Goal: Information Seeking & Learning: Learn about a topic

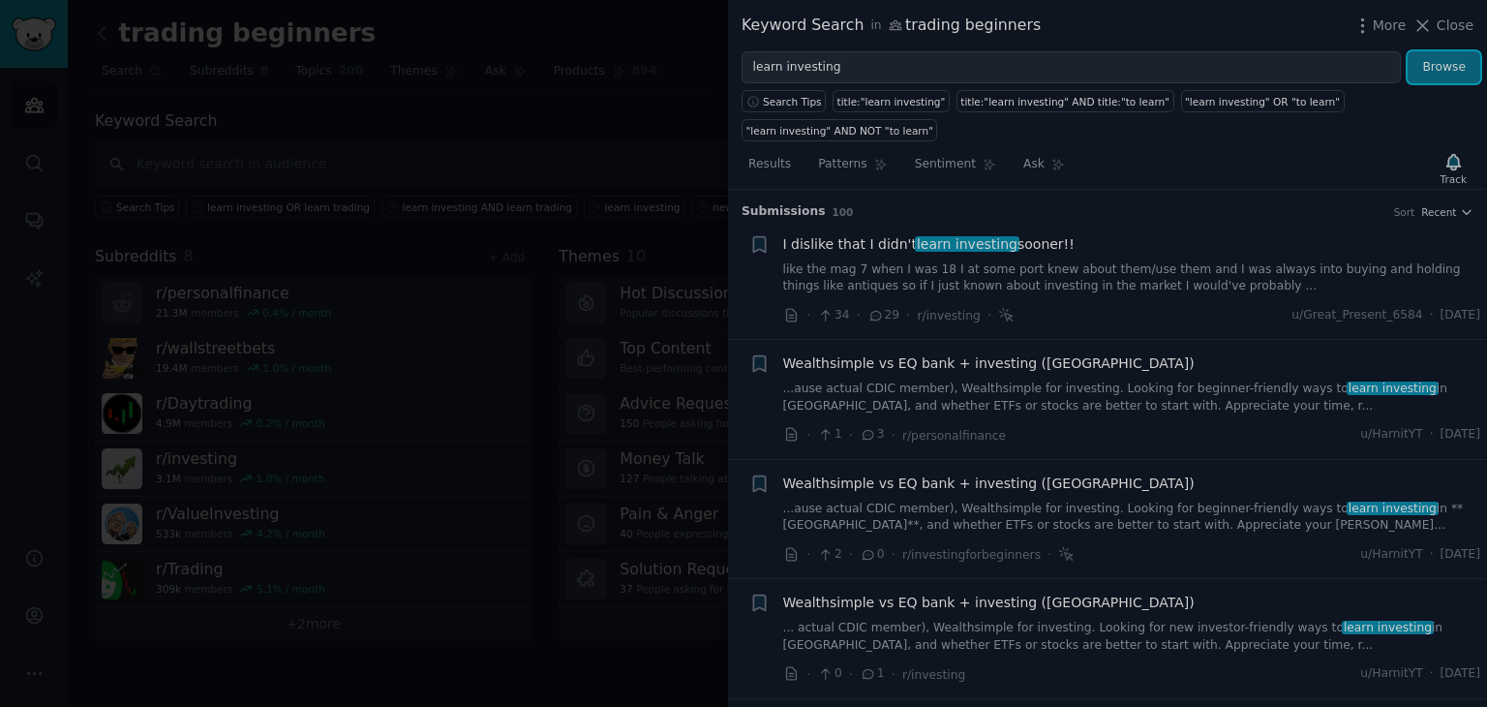
click at [1434, 51] on button "Browse" at bounding box center [1443, 67] width 73 height 33
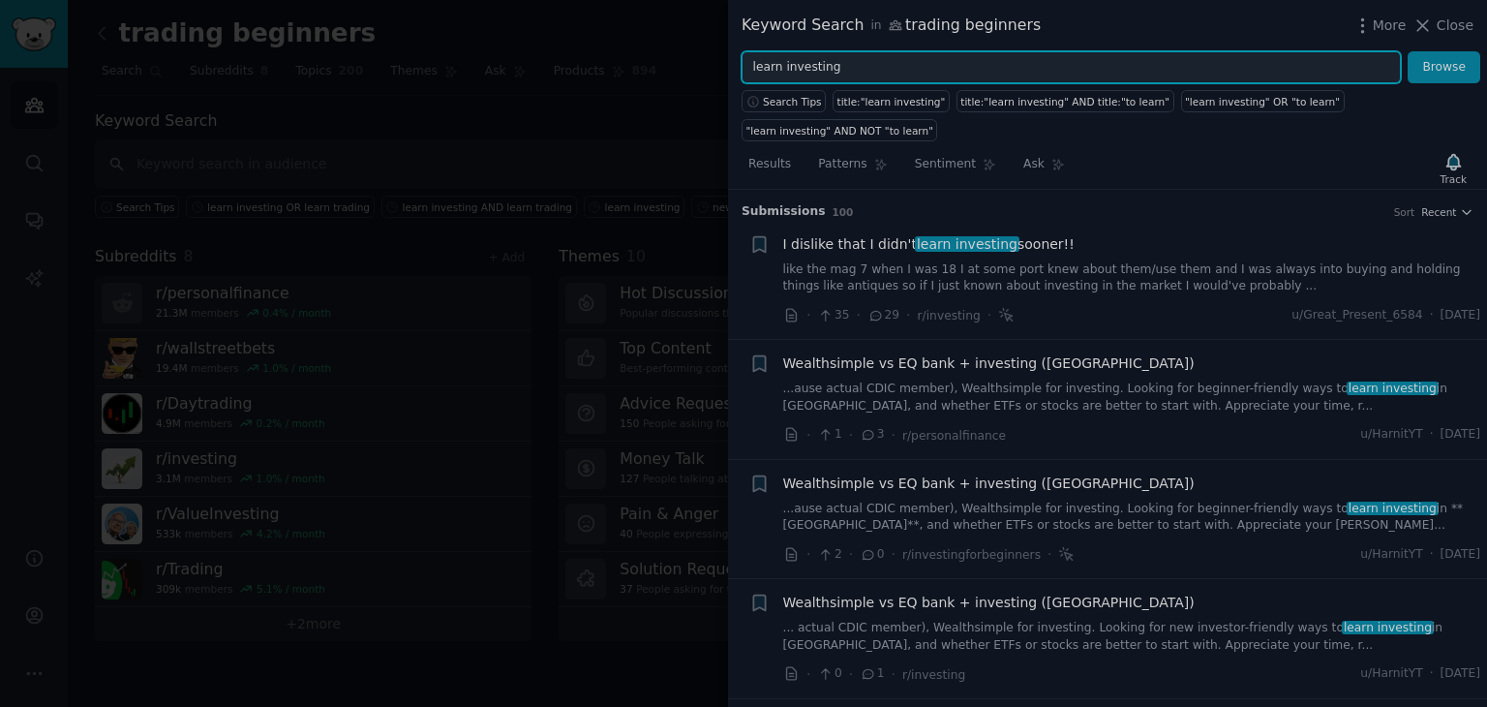
click at [1071, 75] on input "learn investing" at bounding box center [1070, 67] width 659 height 33
type input "learn trading"
click at [1407, 51] on button "Browse" at bounding box center [1443, 67] width 73 height 33
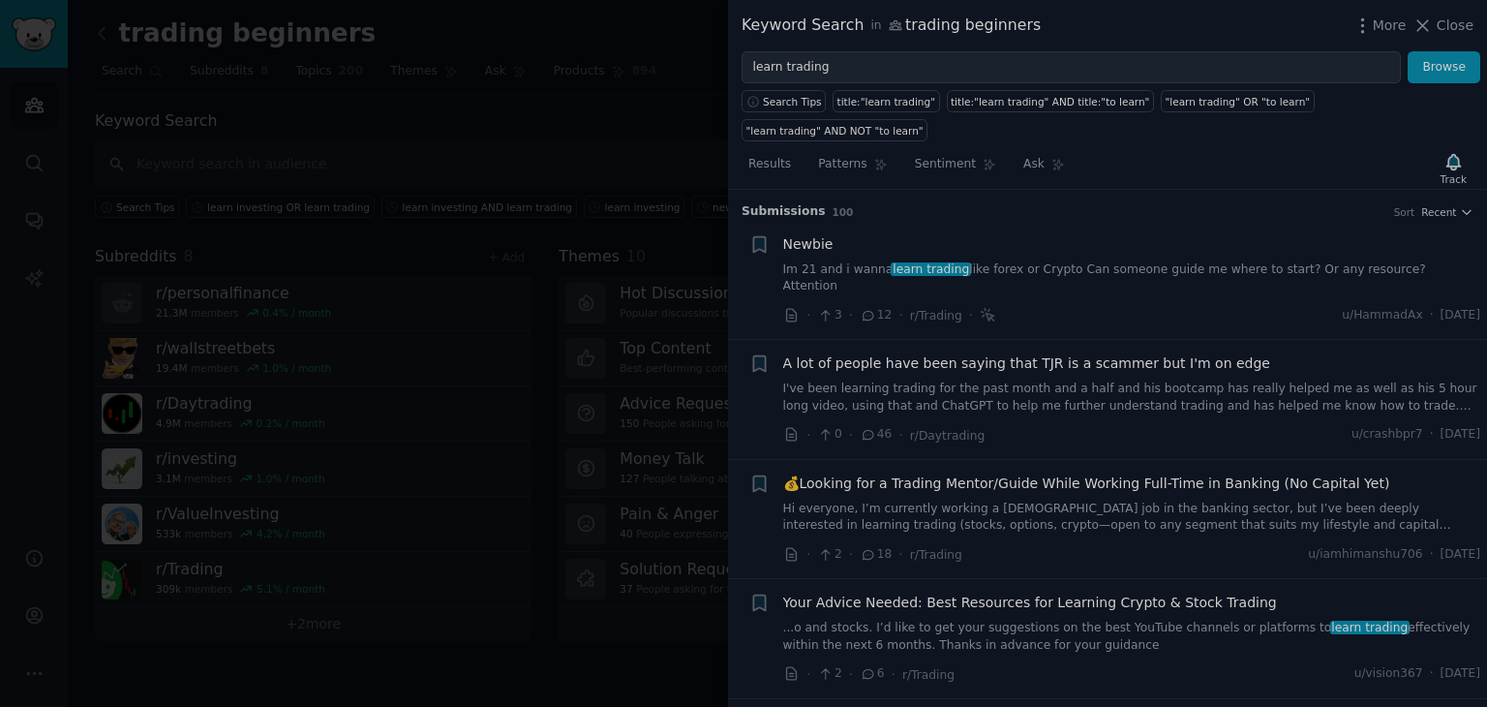
click at [1212, 234] on div "Newbie Im 21 and i wanna learn trading like forex or Crypto Can someone guide m…" at bounding box center [1132, 264] width 698 height 61
click at [798, 234] on span "Newbie" at bounding box center [808, 244] width 50 height 20
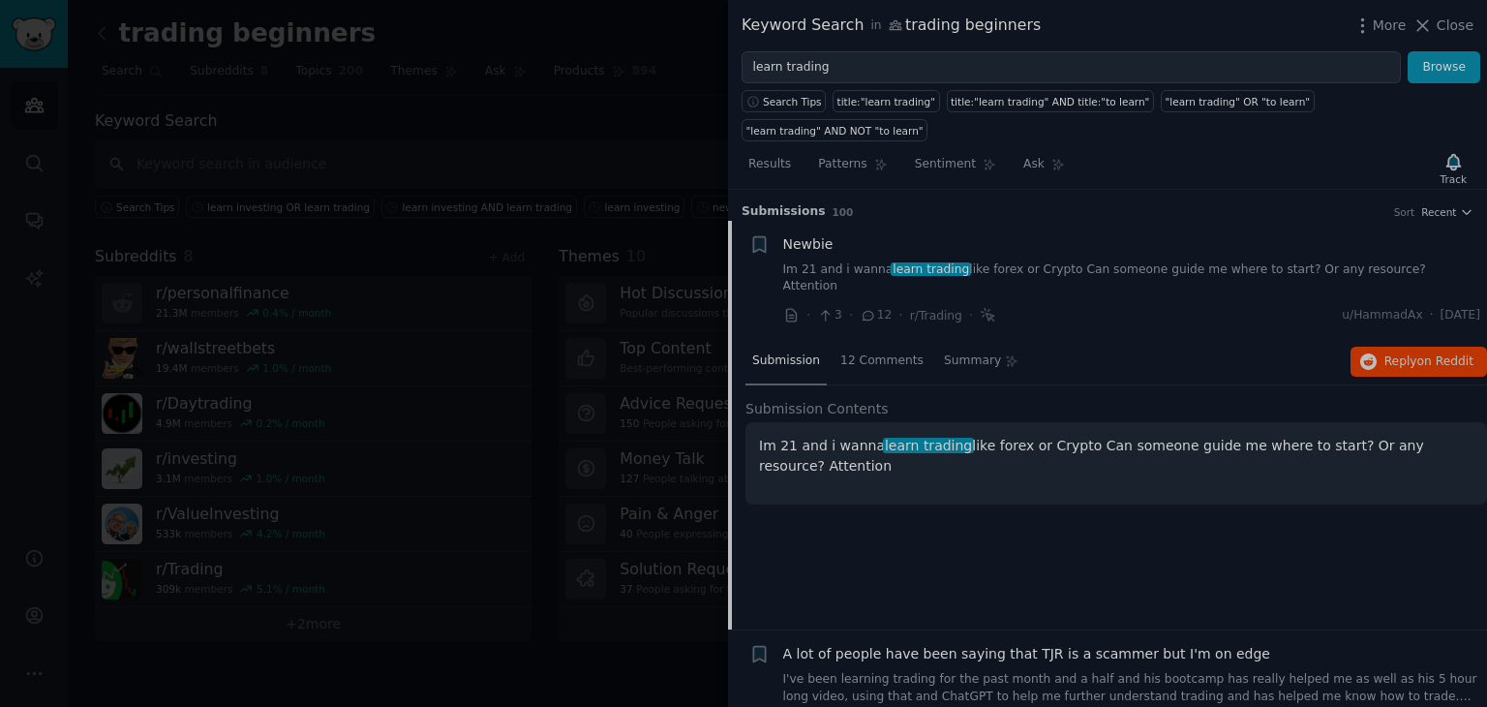
scroll to position [30, 0]
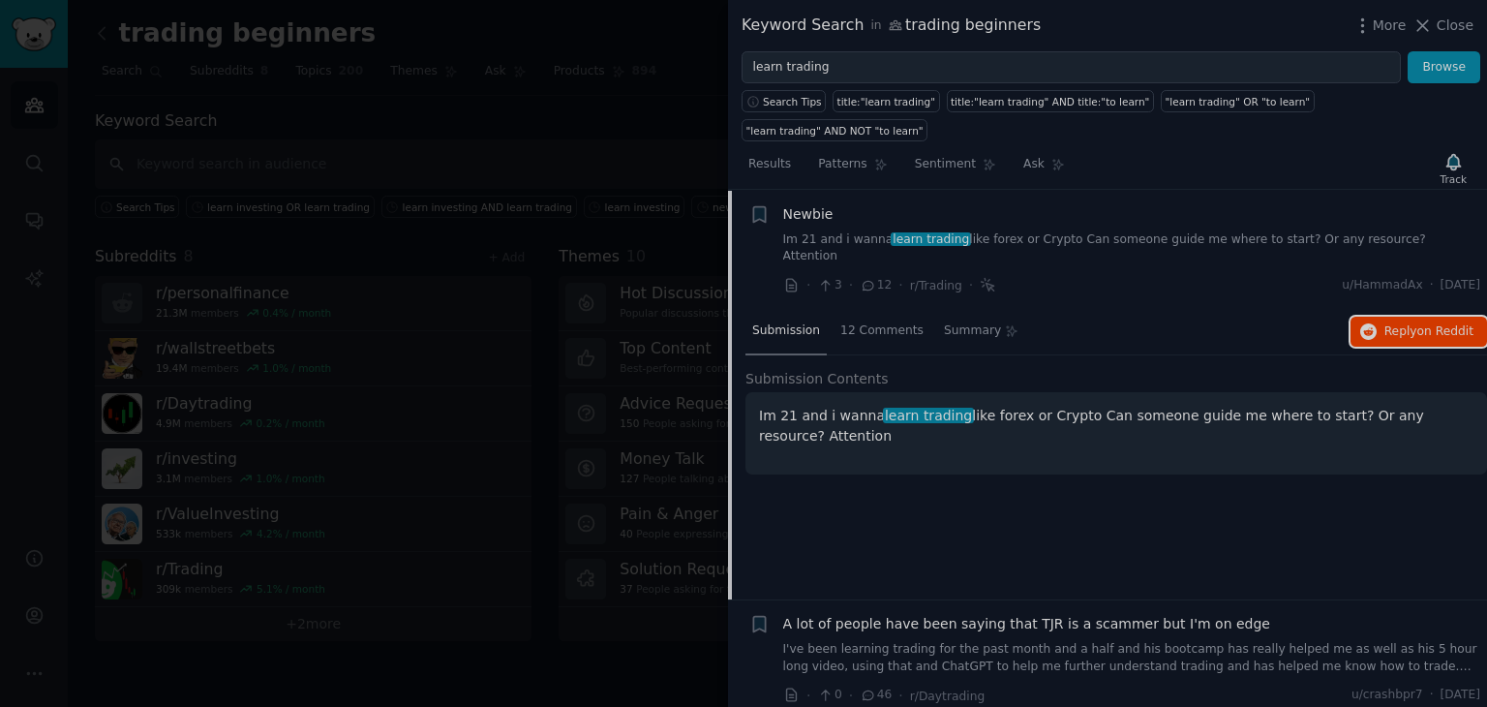
click at [1417, 324] on span "on Reddit" at bounding box center [1445, 331] width 56 height 14
click at [1409, 323] on span "Reply on Reddit" at bounding box center [1428, 331] width 89 height 17
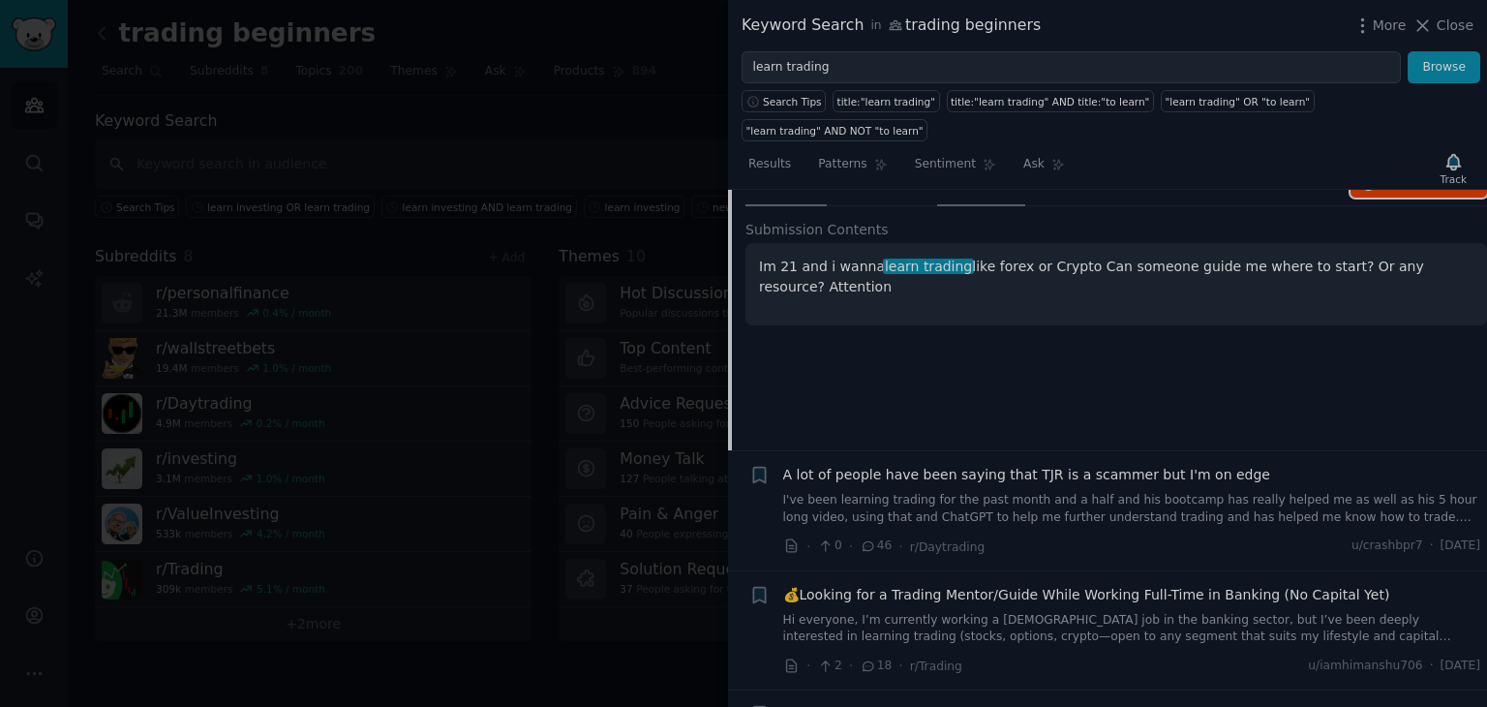
scroll to position [199, 0]
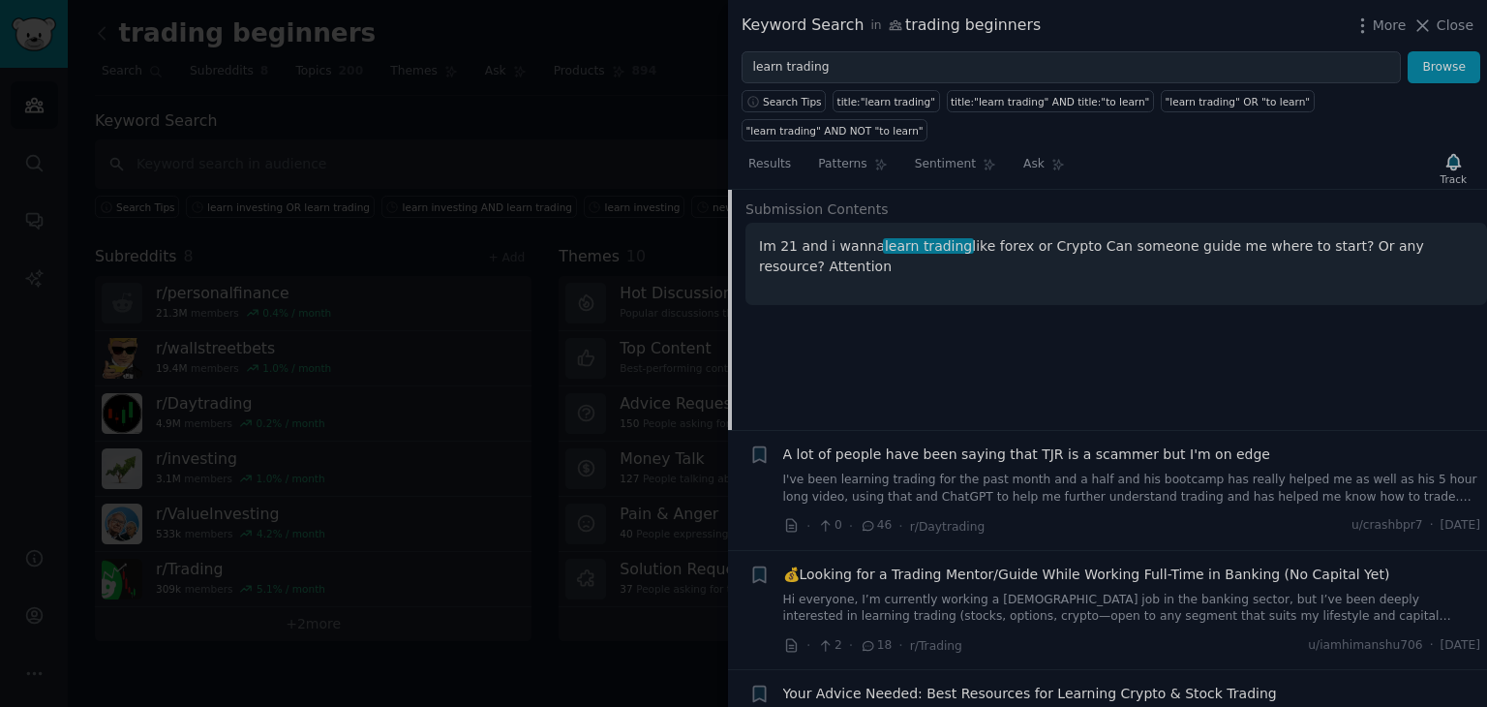
click at [1094, 471] on link "I've been learning trading for the past month and a half and his bootcamp has r…" at bounding box center [1132, 488] width 698 height 34
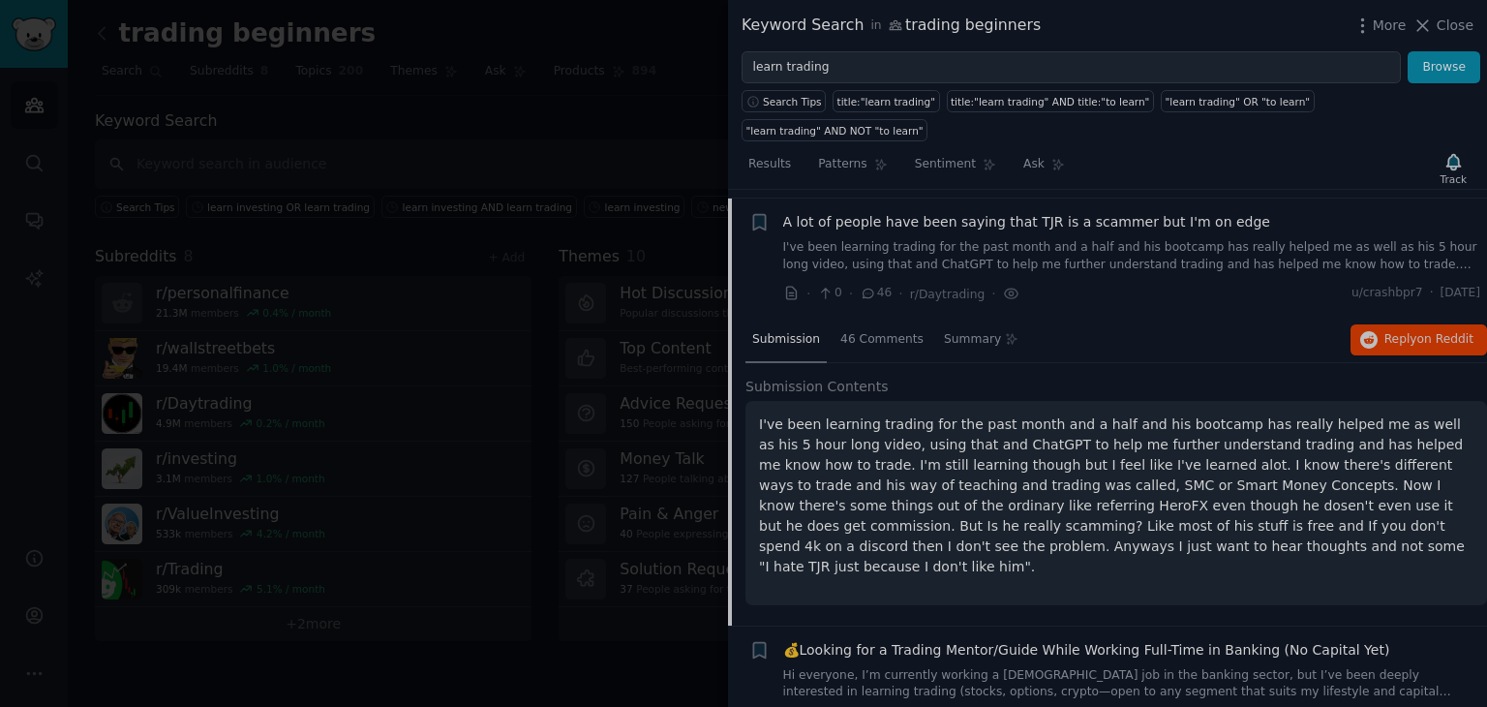
scroll to position [133, 0]
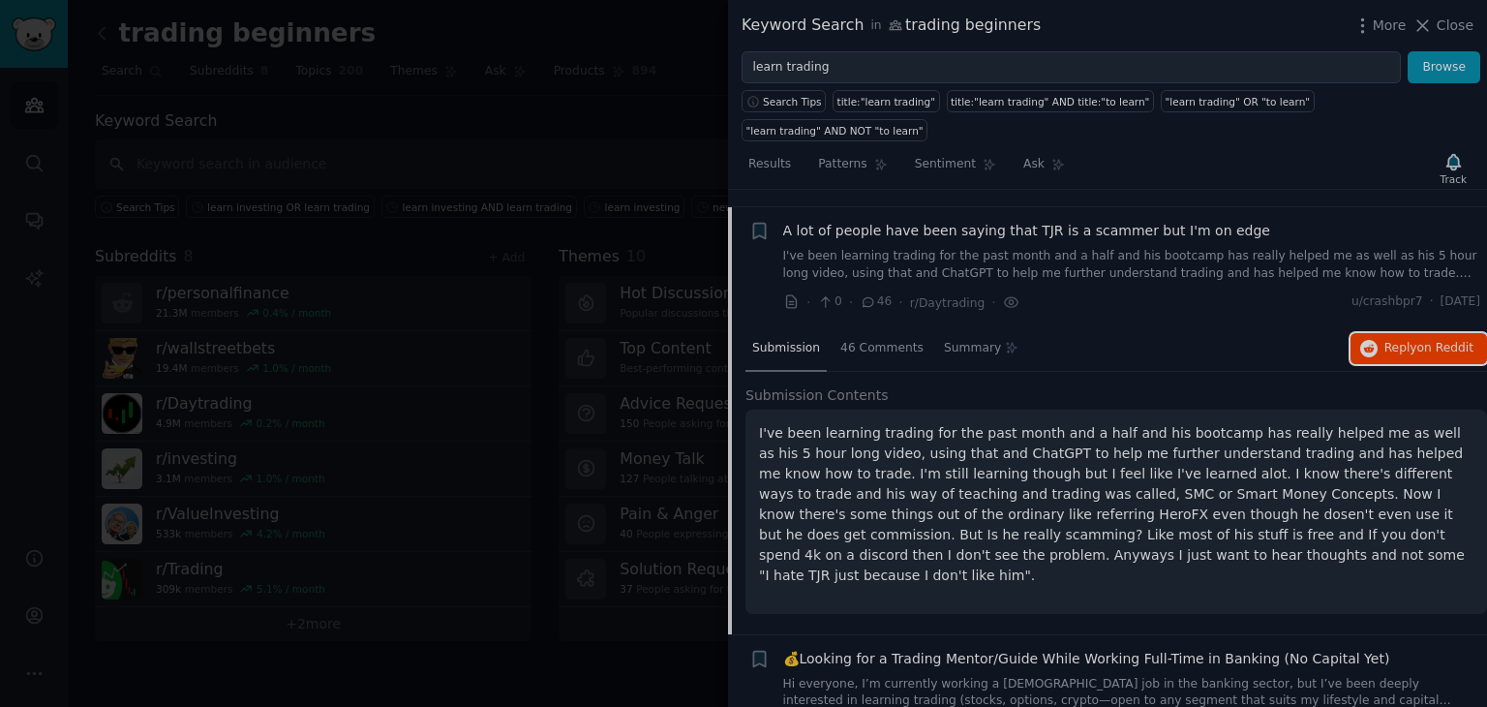
click at [1397, 340] on span "Reply on Reddit" at bounding box center [1428, 348] width 89 height 17
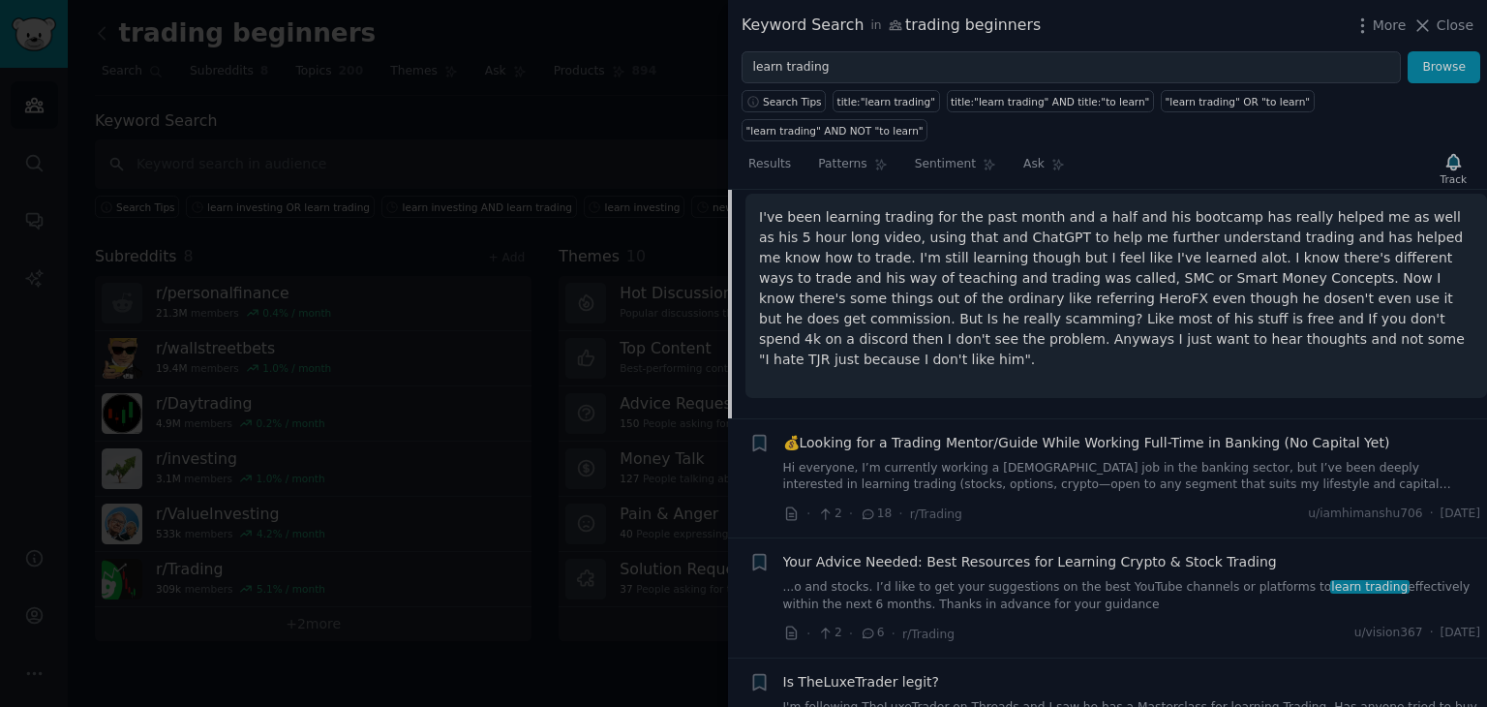
scroll to position [348, 0]
click at [1076, 579] on link "...o and stocks. I’d like to get your suggestions on the best YouTube channels …" at bounding box center [1132, 596] width 698 height 34
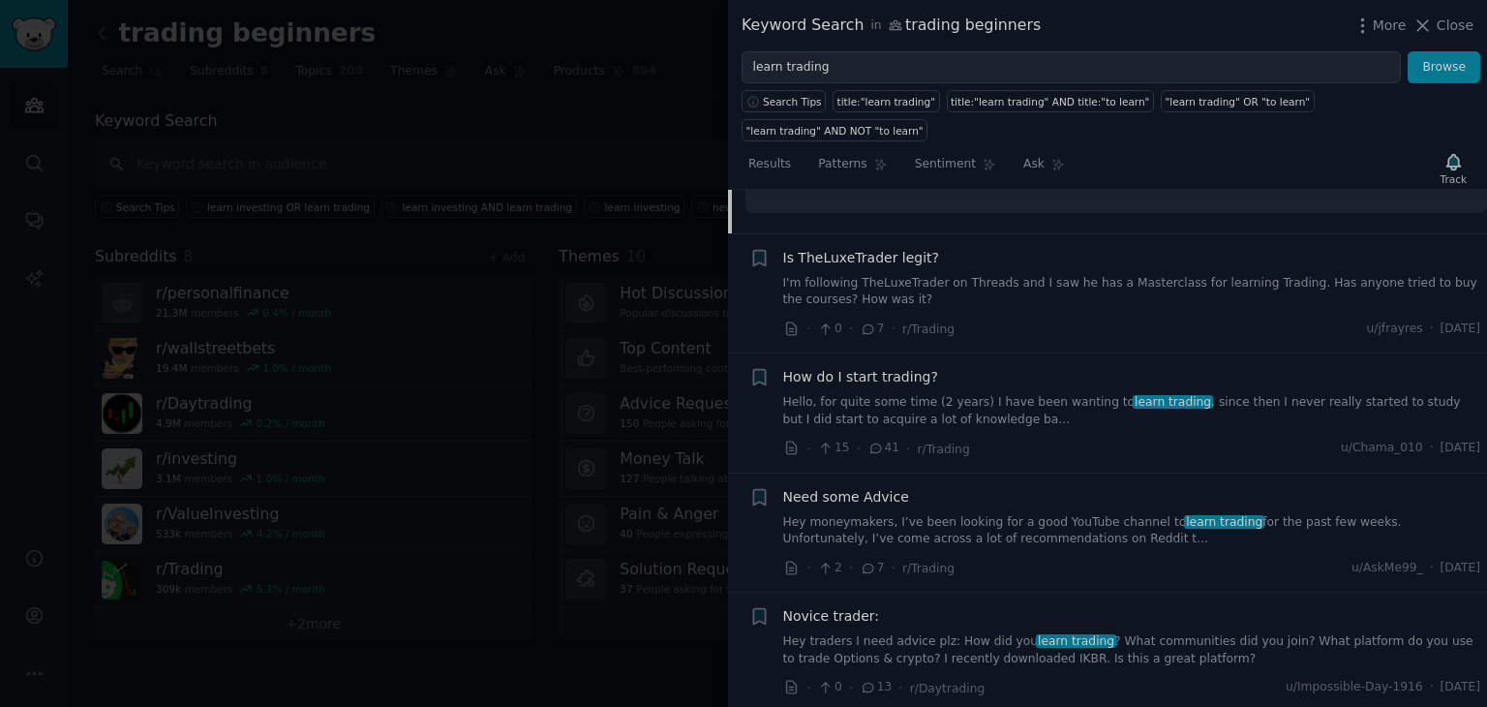
scroll to position [797, 0]
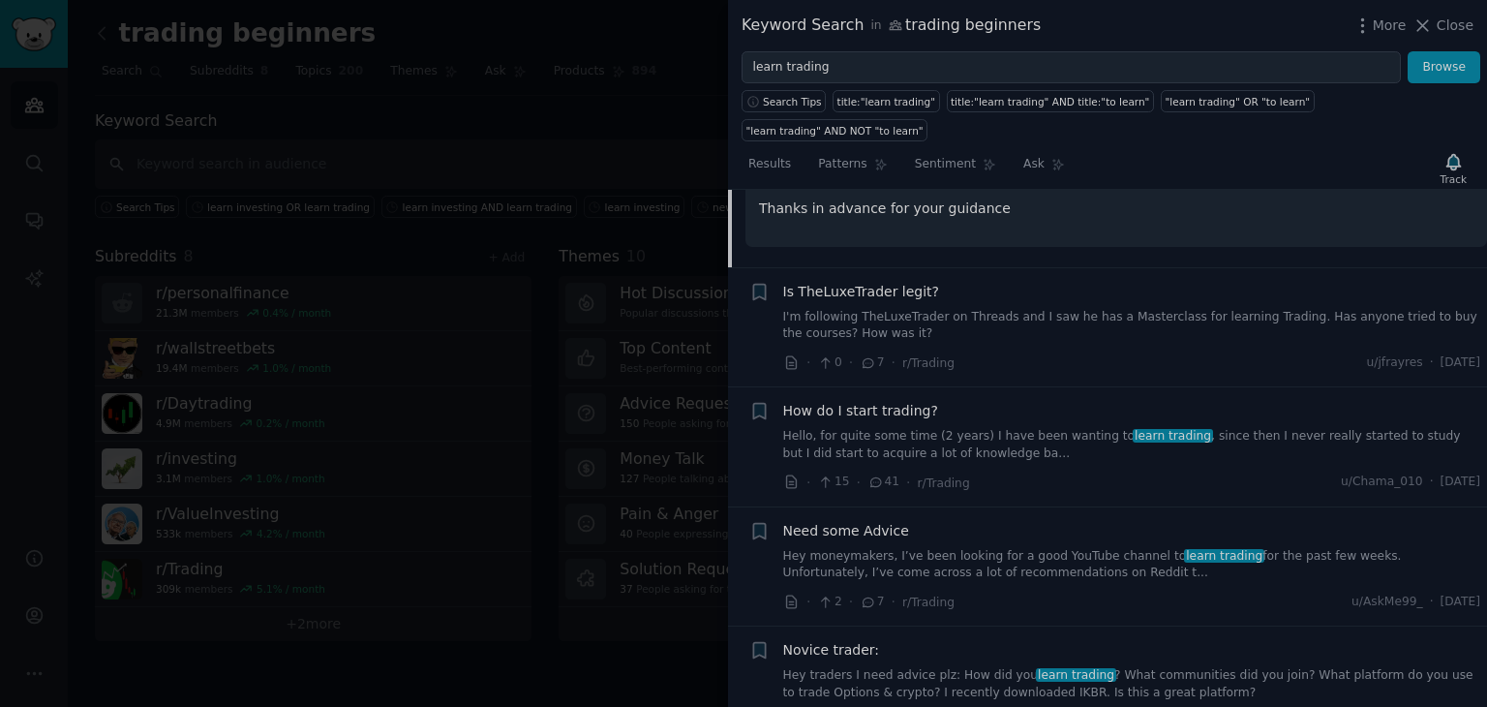
click at [1062, 668] on span "learn trading" at bounding box center [1076, 675] width 80 height 14
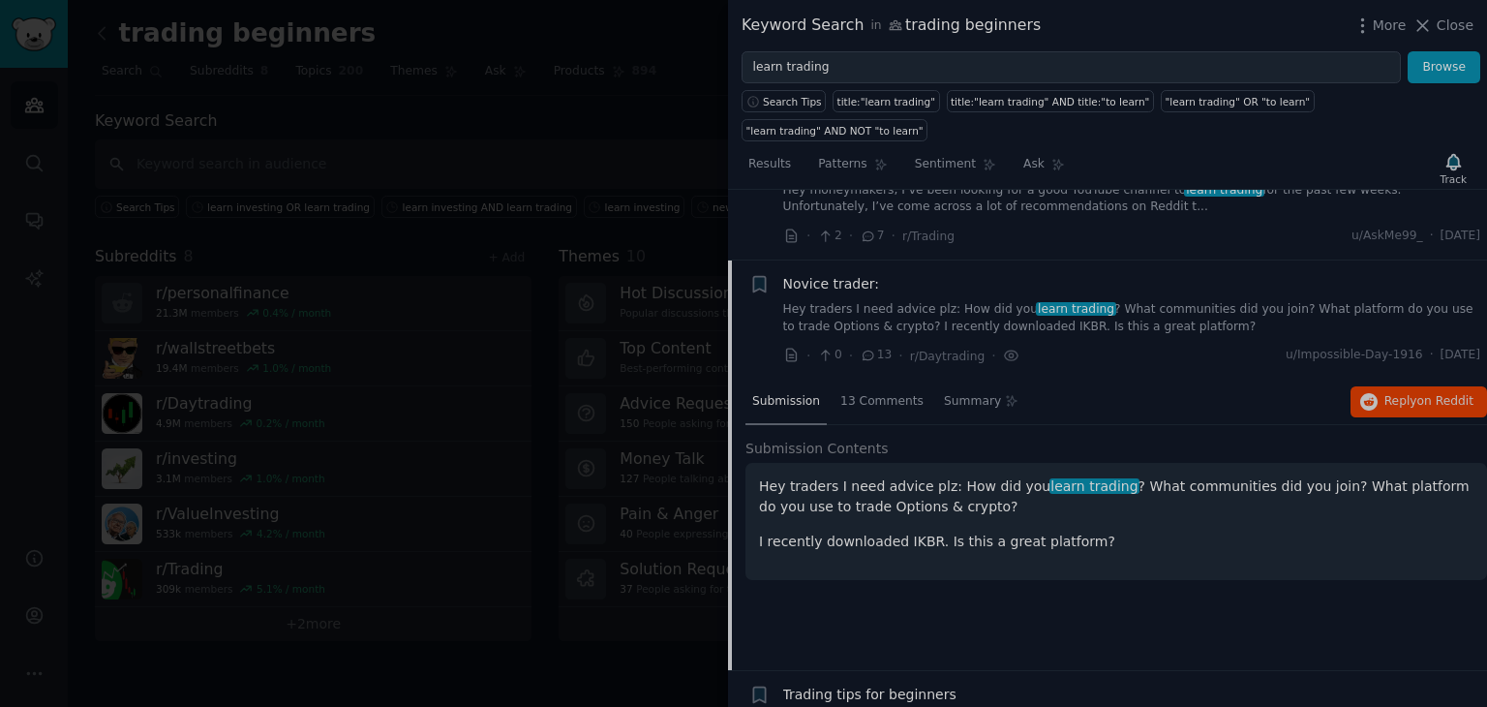
scroll to position [848, 0]
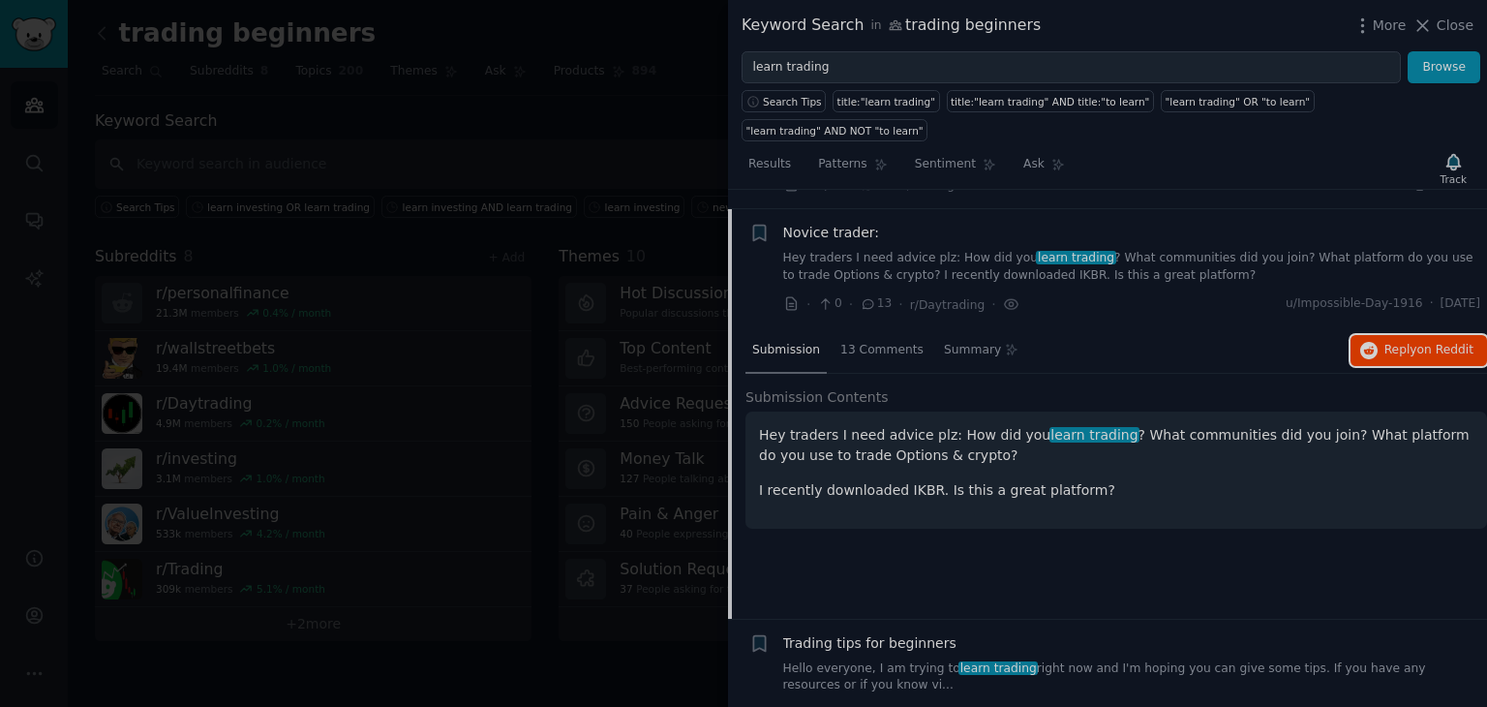
click at [1352, 335] on button "Reply on Reddit" at bounding box center [1418, 350] width 136 height 31
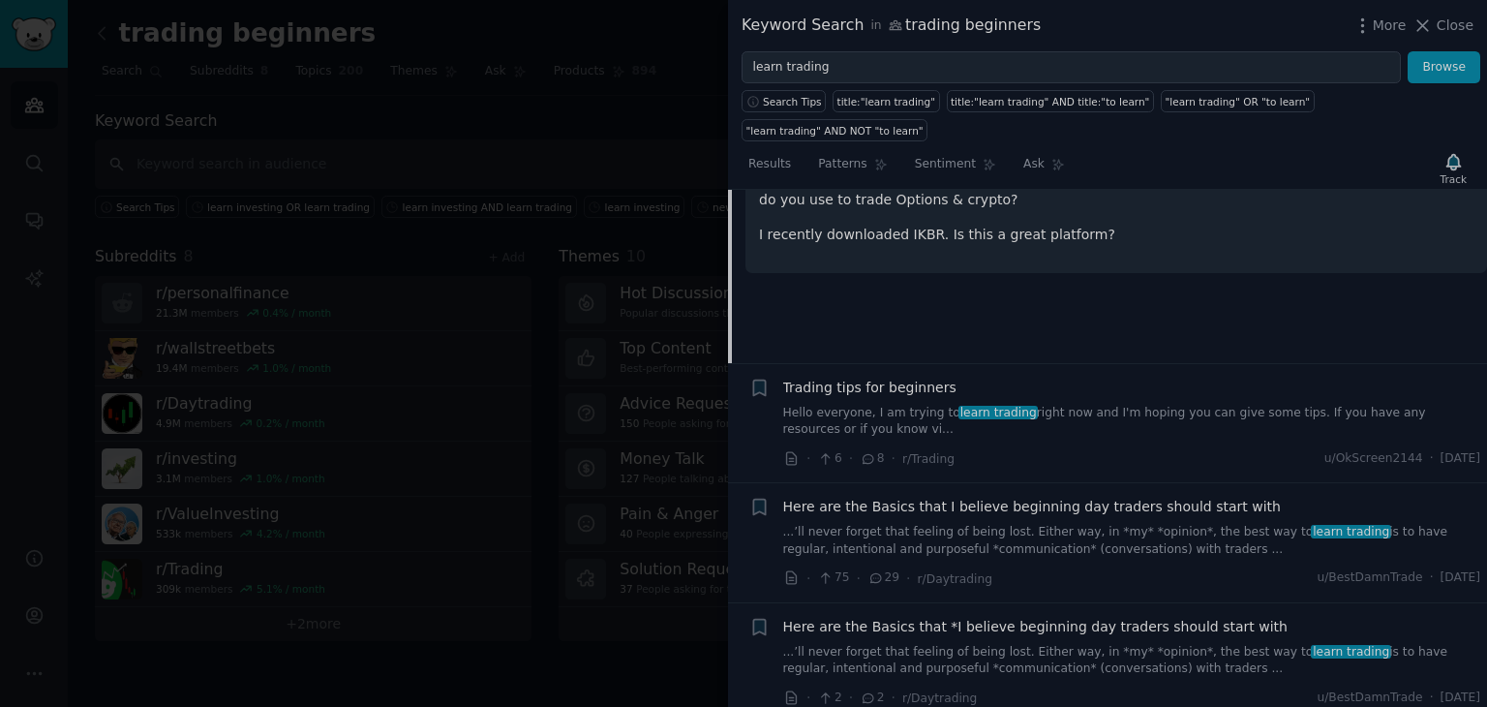
scroll to position [1110, 0]
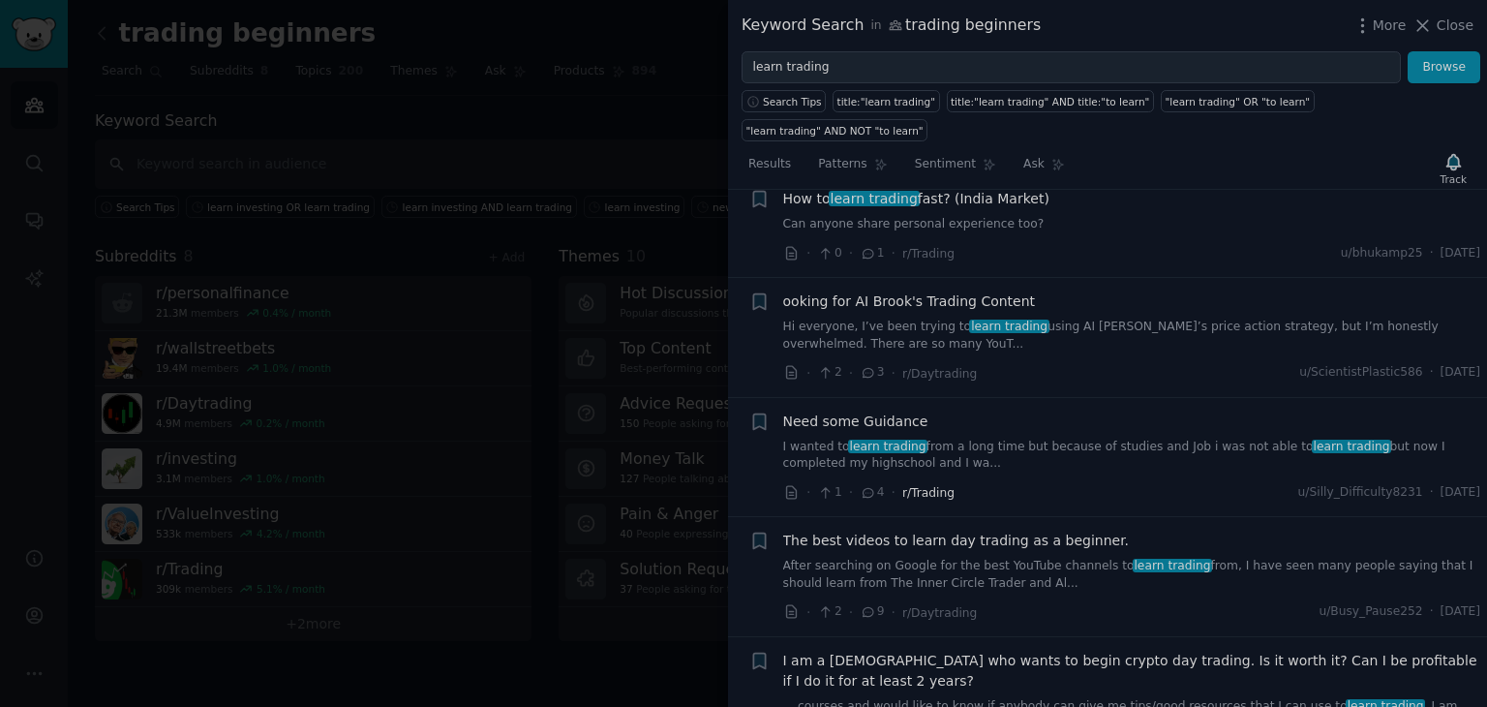
click at [932, 486] on span "r/Trading" at bounding box center [928, 493] width 52 height 14
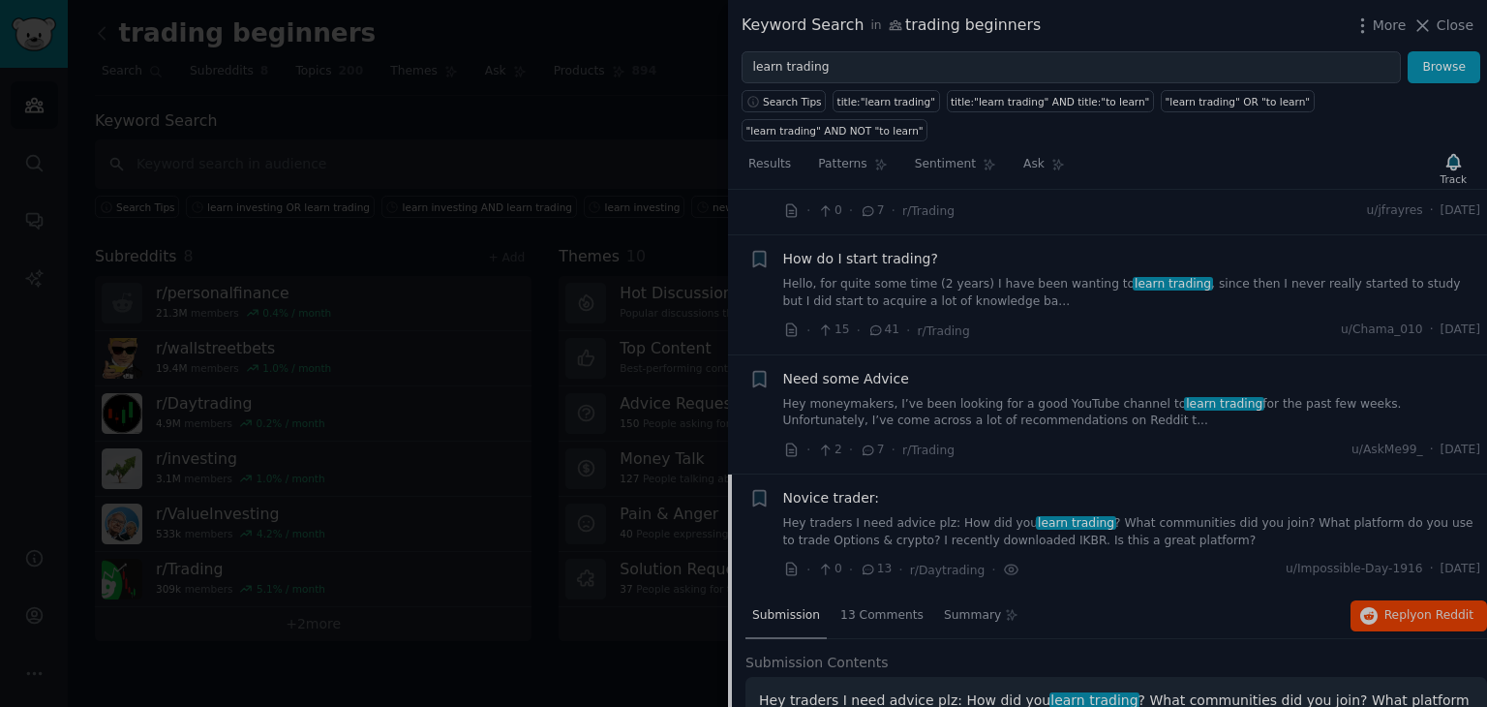
scroll to position [573, 0]
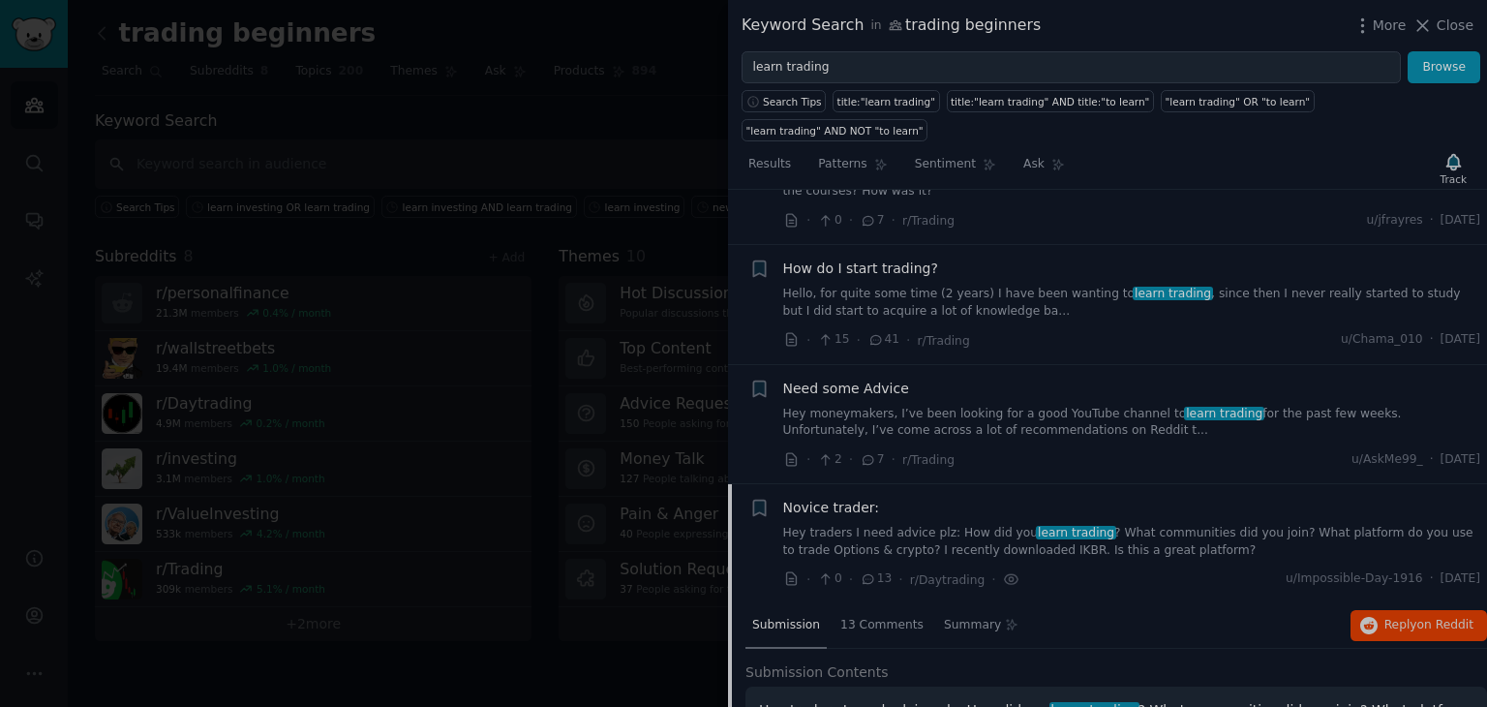
click at [995, 406] on link "Hey moneymakers, I’ve been looking for a good YouTube channel to learn trading …" at bounding box center [1132, 423] width 698 height 34
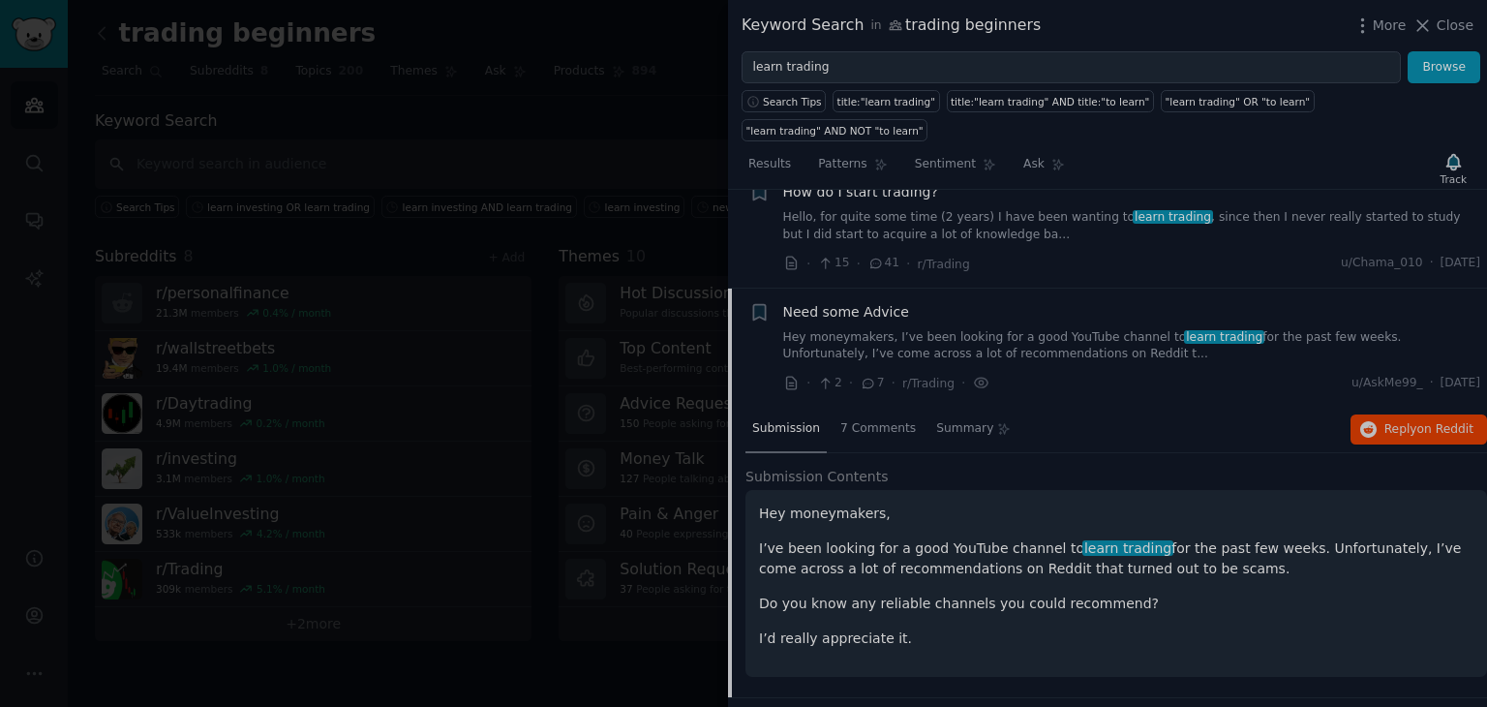
scroll to position [729, 0]
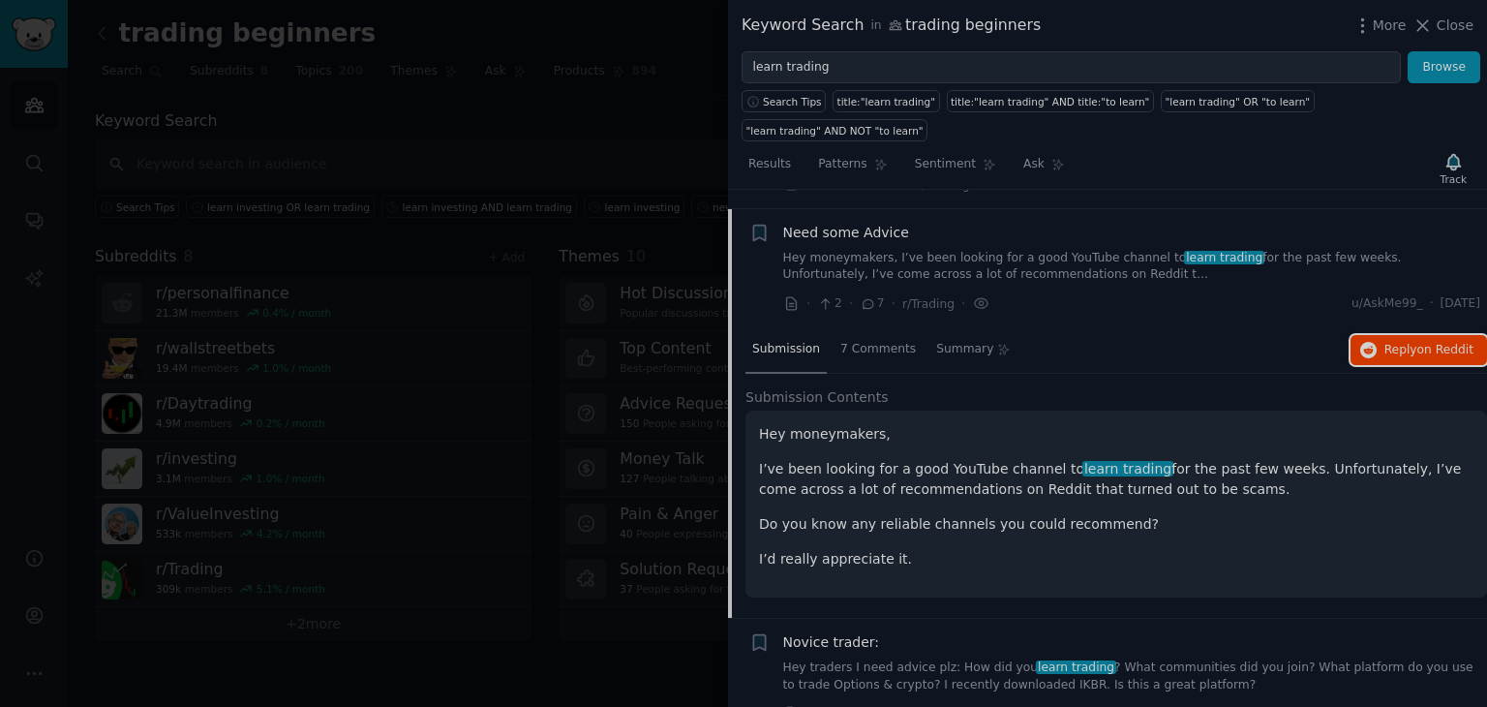
click at [1418, 343] on span "on Reddit" at bounding box center [1445, 350] width 56 height 14
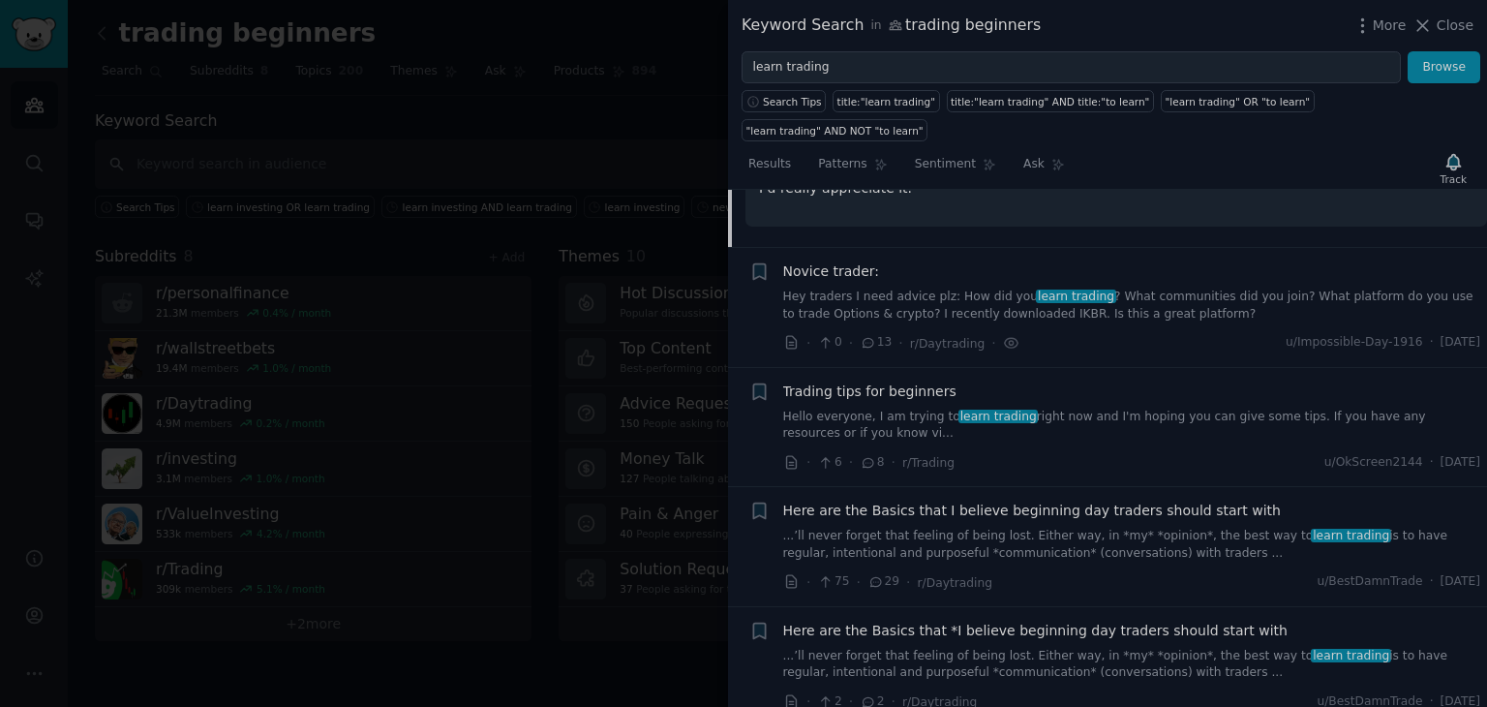
scroll to position [1101, 0]
click at [1088, 407] on link "Hello everyone, I am trying to learn trading right now and I'm hoping you can g…" at bounding box center [1132, 424] width 698 height 34
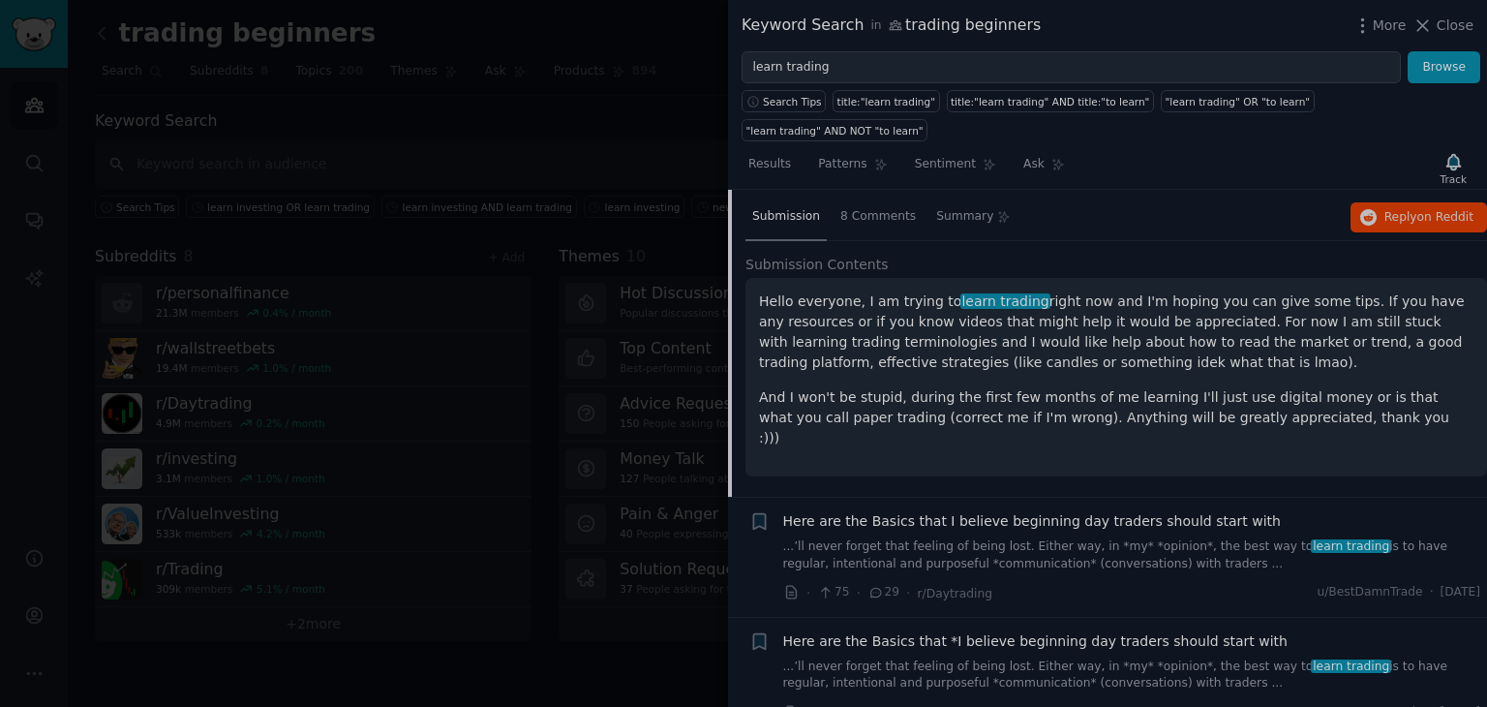
scroll to position [968, 0]
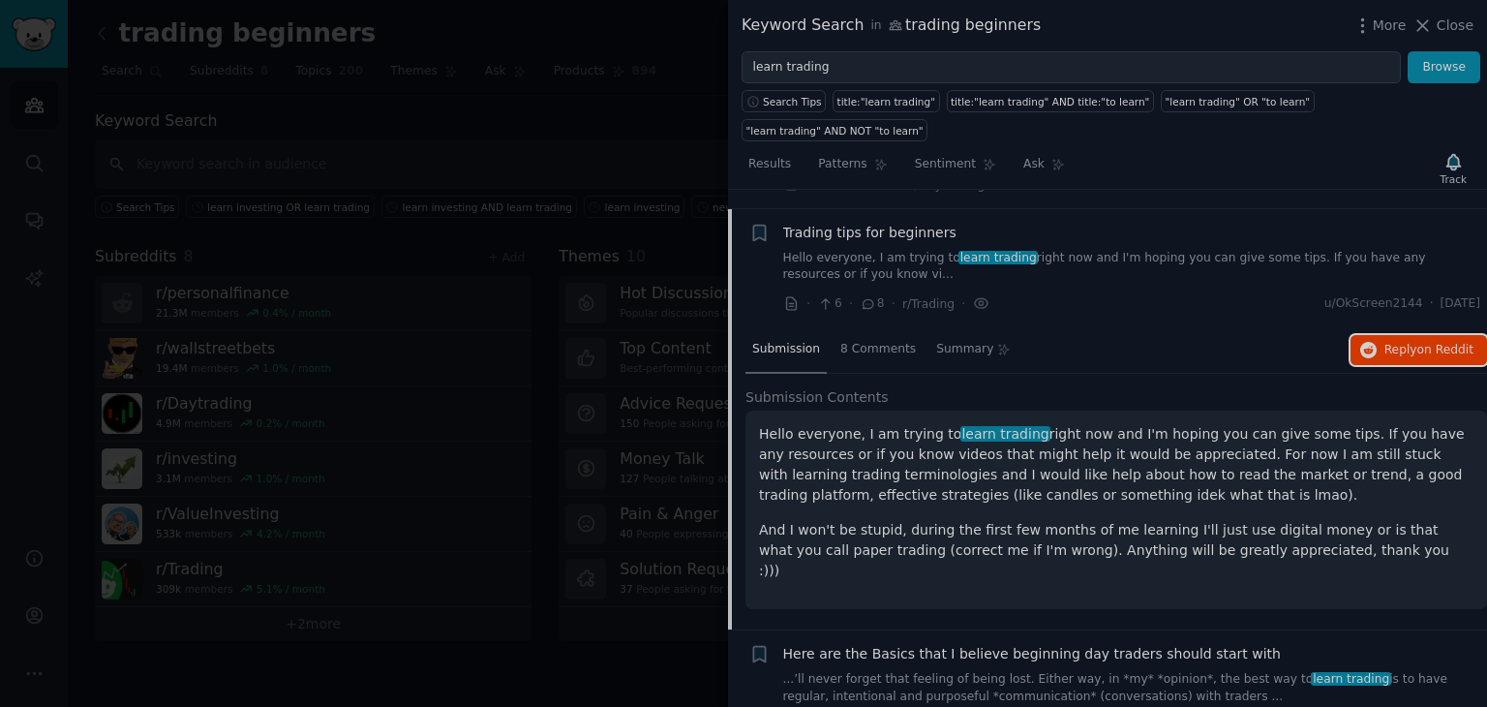
click at [1417, 343] on span "on Reddit" at bounding box center [1445, 350] width 56 height 14
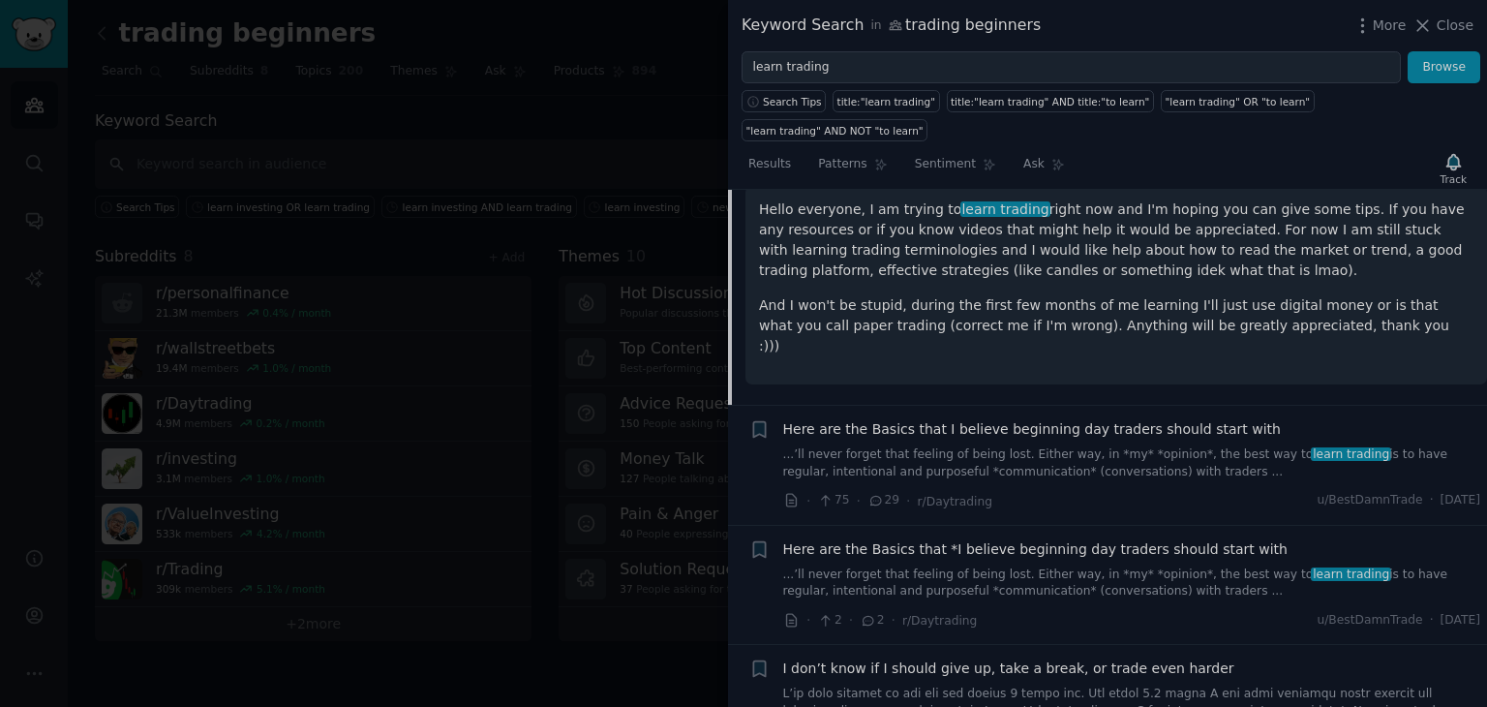
scroll to position [1193, 0]
click at [1157, 445] on link "...’ll never forget that feeling of being lost. Either way, in *my* *opinion*, …" at bounding box center [1132, 462] width 698 height 34
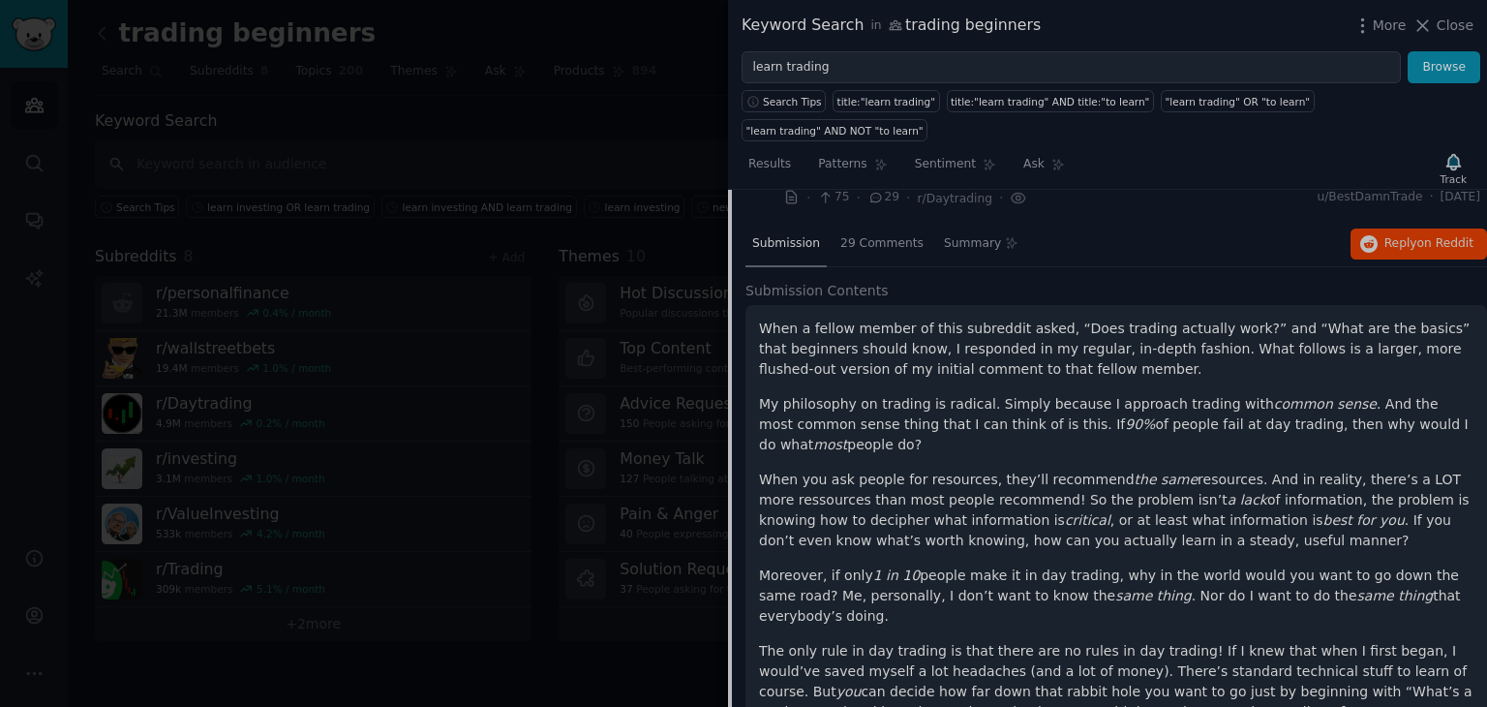
scroll to position [1088, 0]
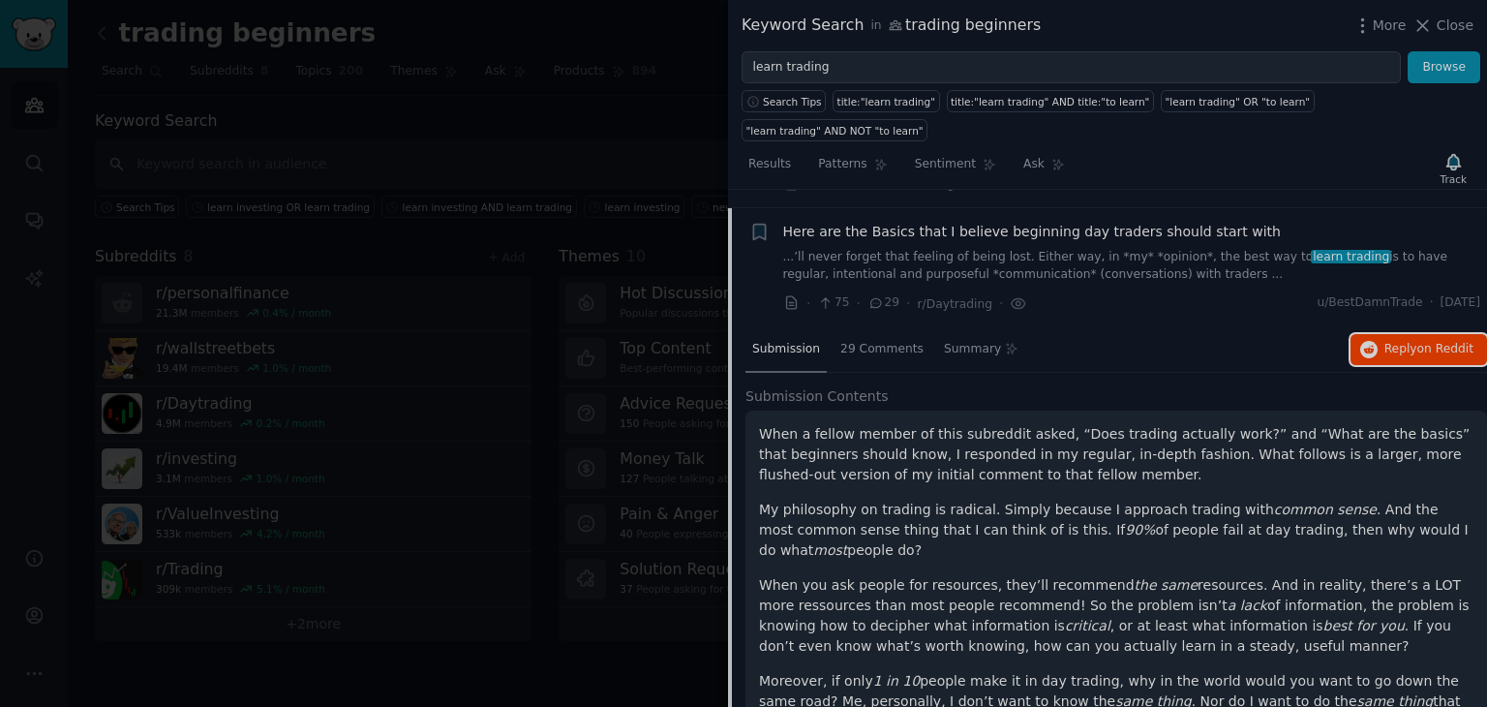
click at [1403, 341] on span "Reply on Reddit" at bounding box center [1428, 349] width 89 height 17
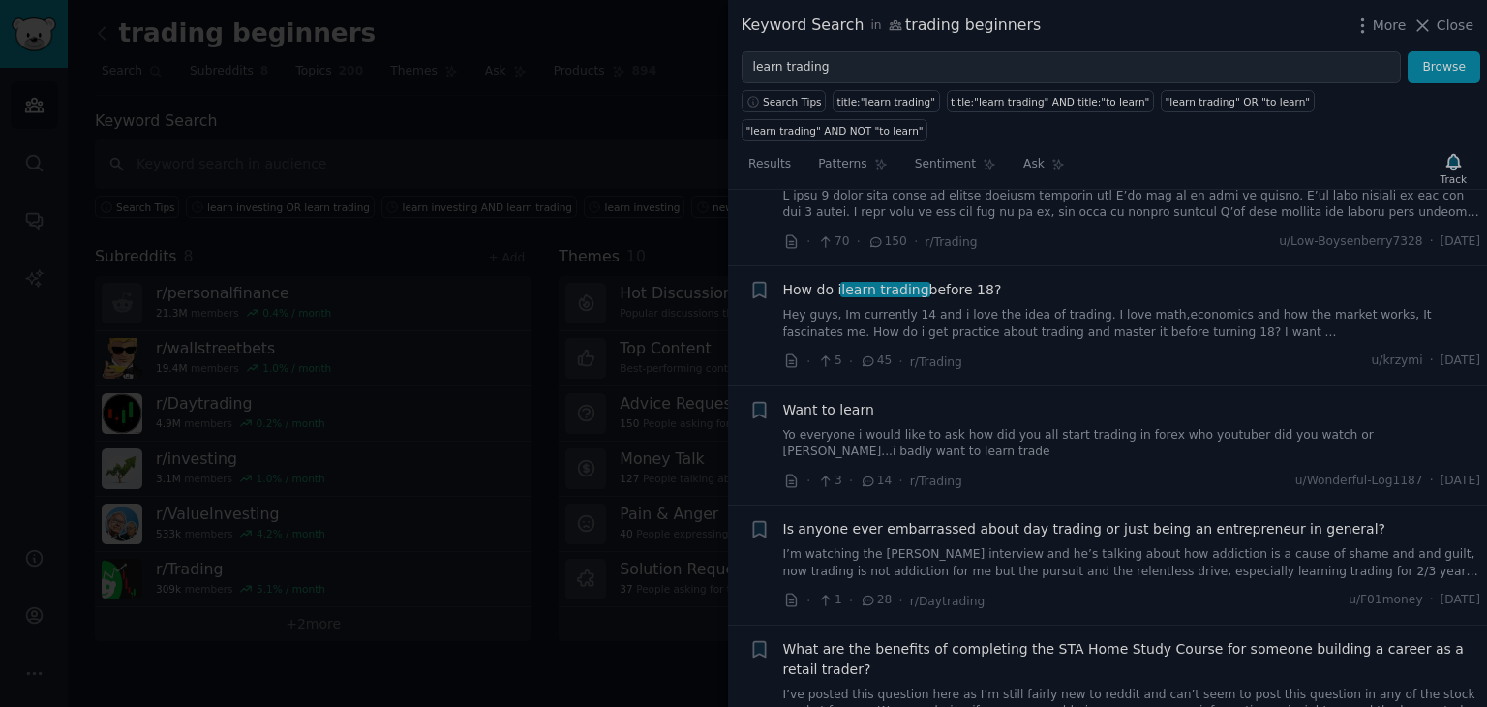
scroll to position [4184, 0]
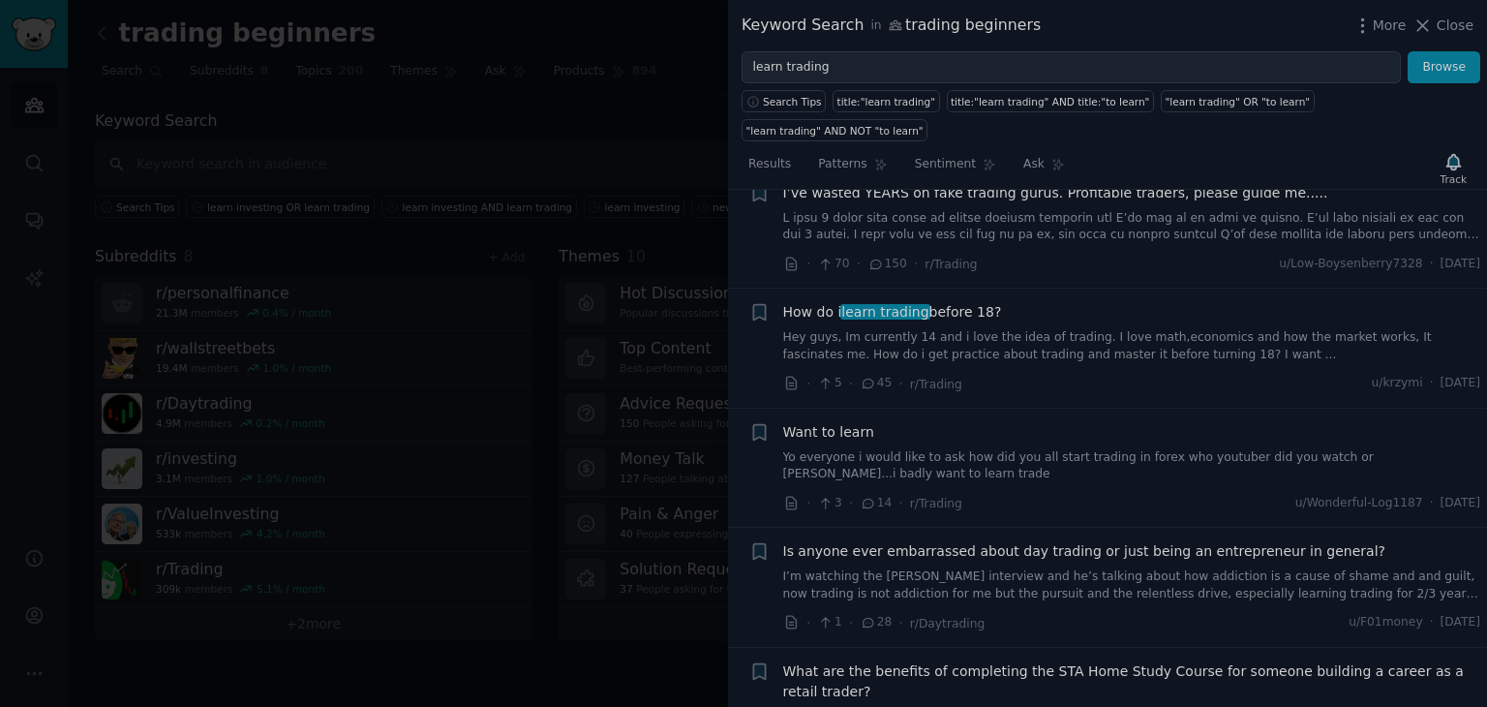
click at [999, 568] on link "I’m watching the [PERSON_NAME] interview and he’s talking about how addiction i…" at bounding box center [1132, 585] width 698 height 34
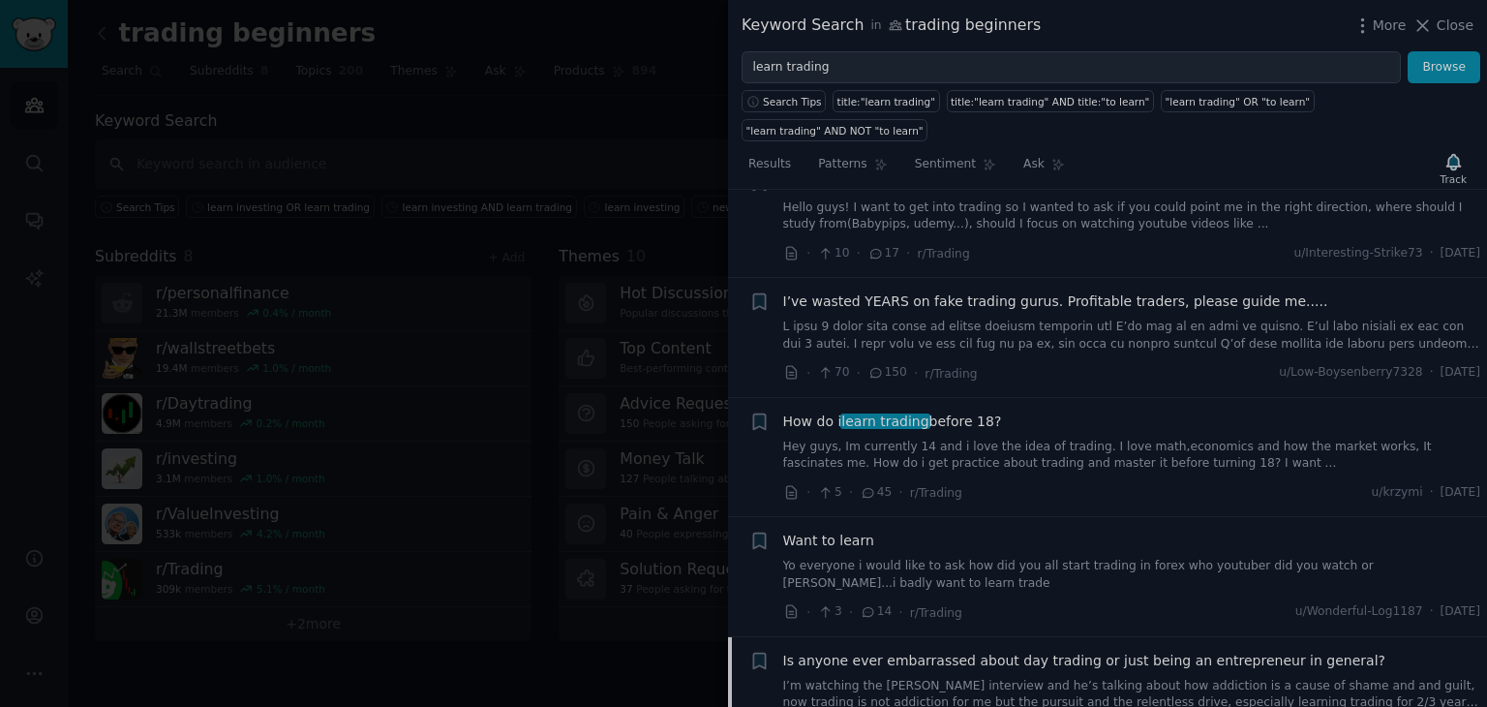
scroll to position [1692, 0]
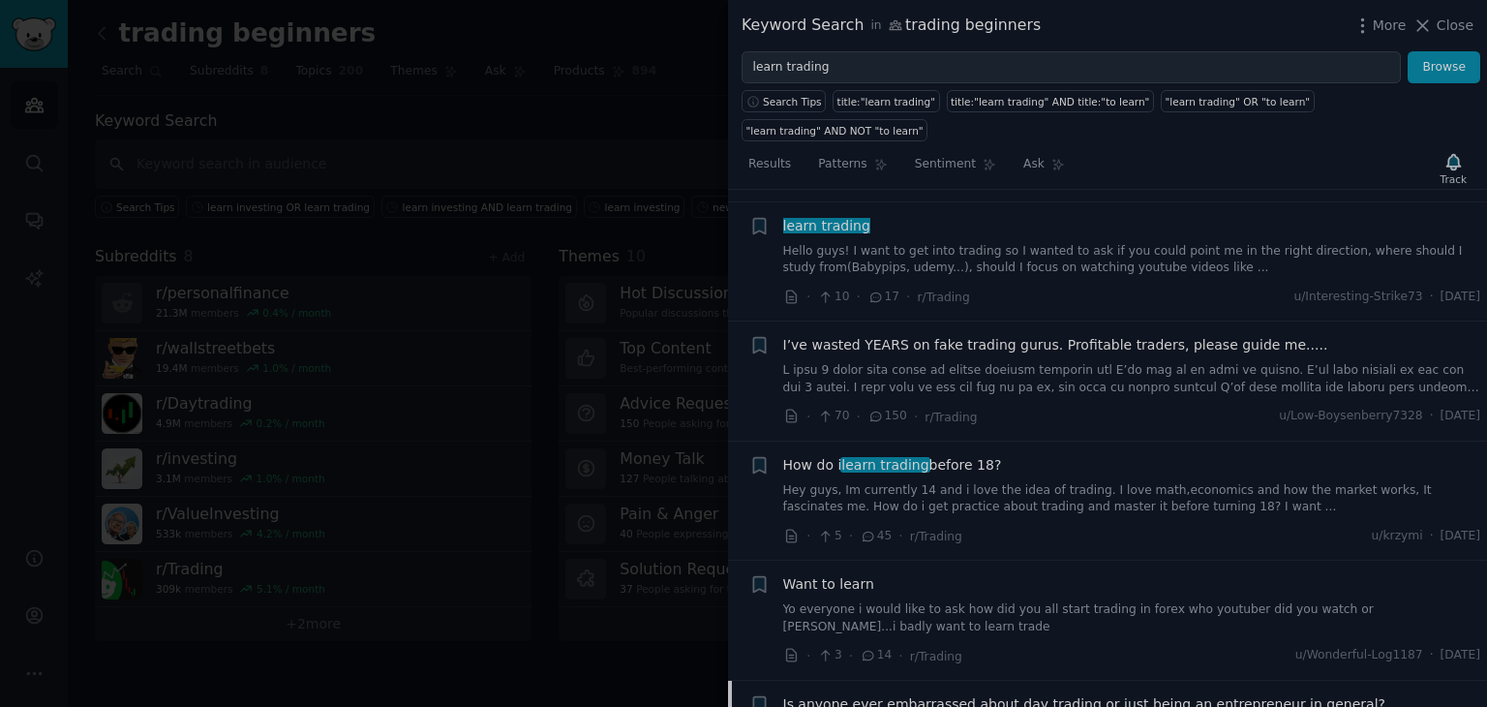
click at [1042, 482] on link "Hey guys, Im currently 14 and i love the idea of trading. I love math,economics…" at bounding box center [1132, 499] width 698 height 34
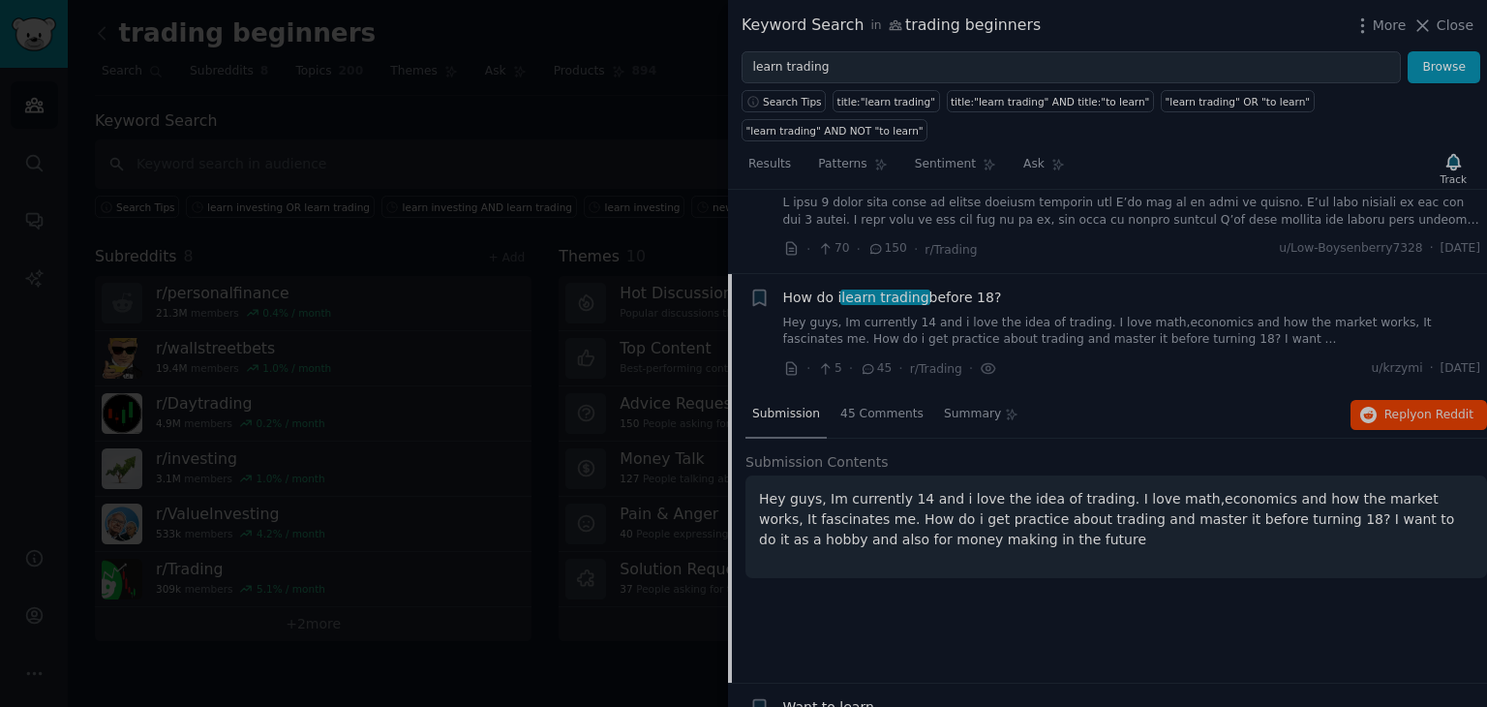
scroll to position [1923, 0]
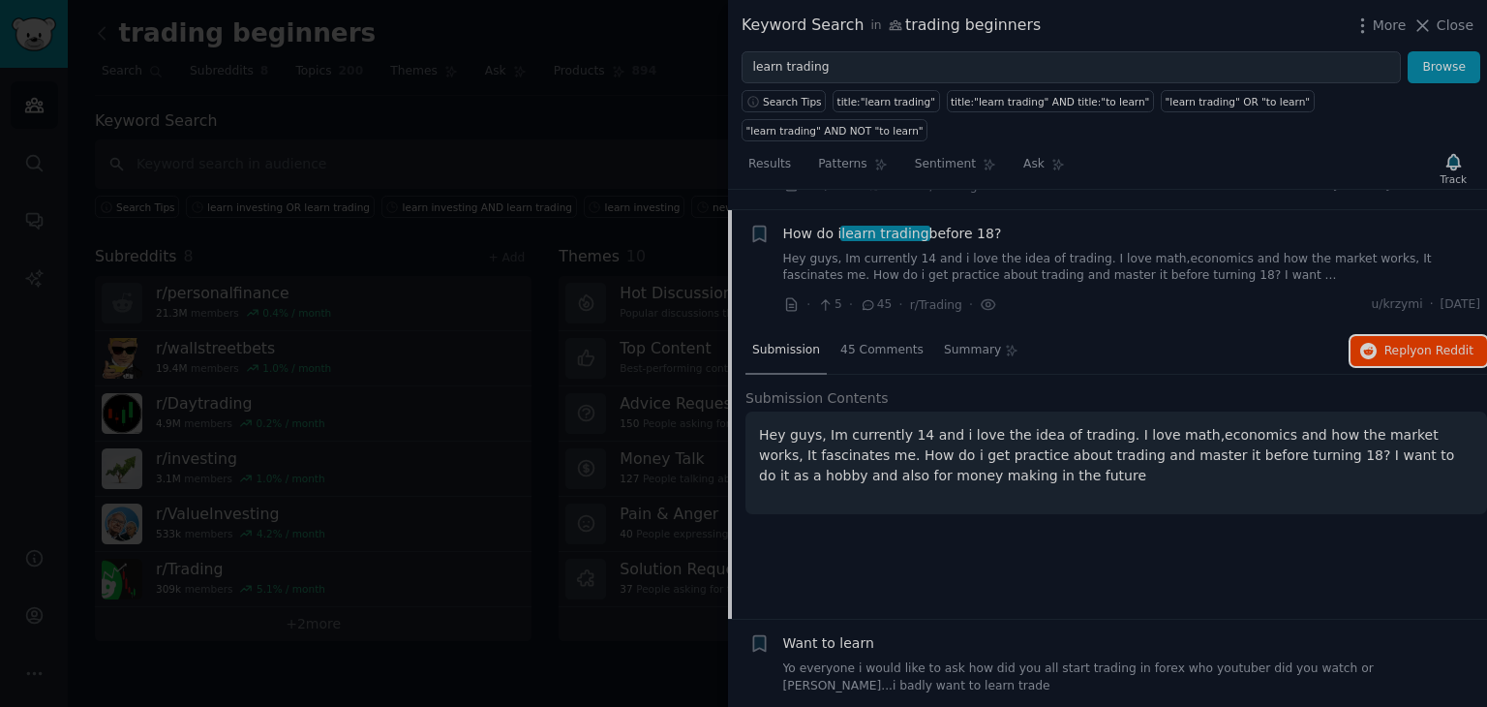
click at [1398, 343] on span "Reply on Reddit" at bounding box center [1428, 351] width 89 height 17
